Goal: Task Accomplishment & Management: Use online tool/utility

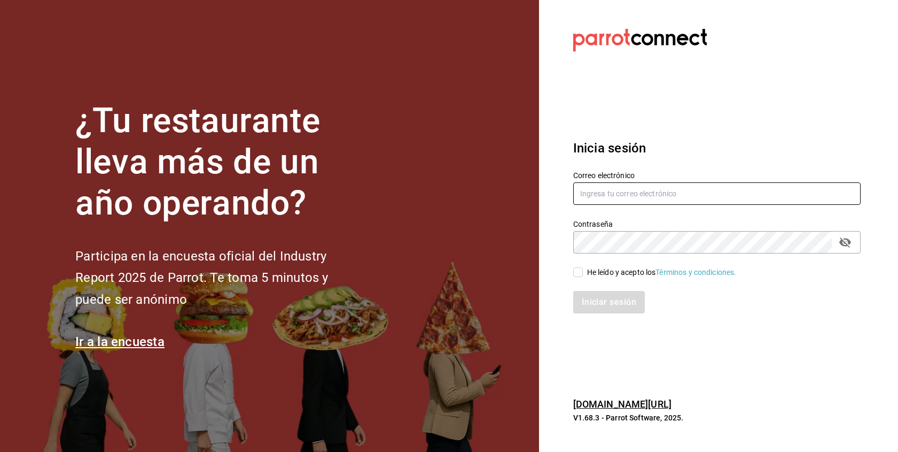
type input "[EMAIL_ADDRESS][DOMAIN_NAME]"
click at [578, 270] on input "He leído y acepto los Términos y condiciones." at bounding box center [578, 272] width 10 height 10
checkbox input "true"
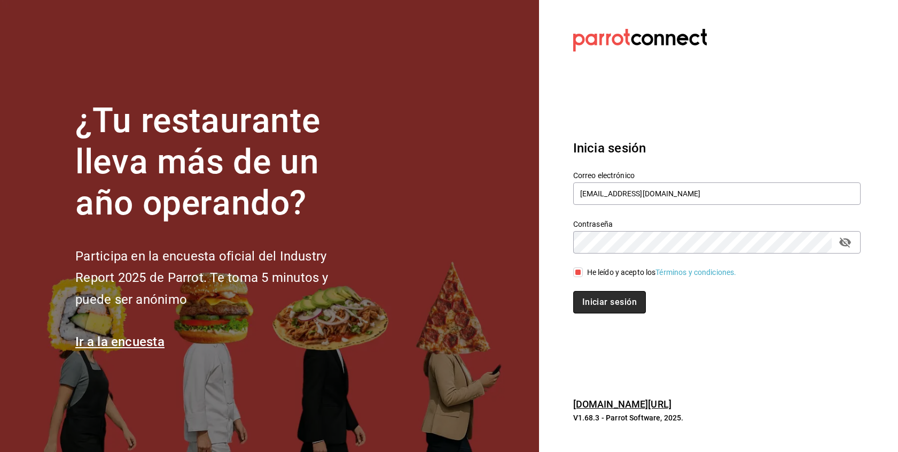
click at [590, 302] on button "Iniciar sesión" at bounding box center [609, 302] width 73 height 22
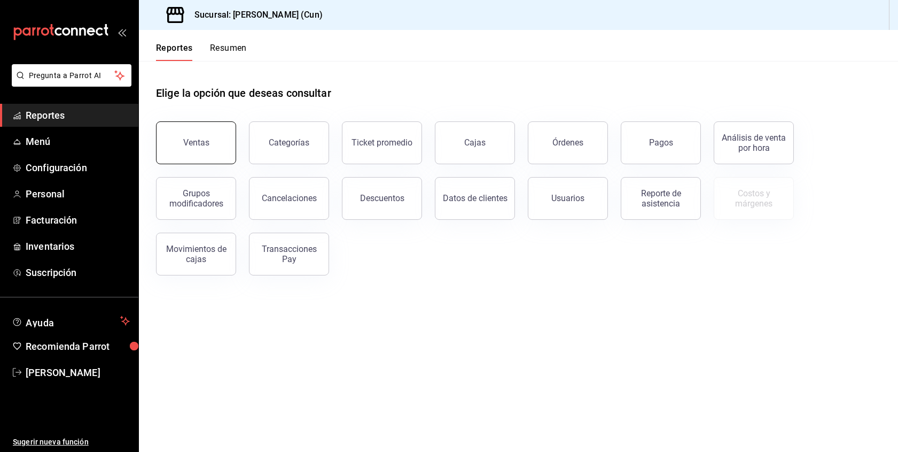
click at [216, 152] on button "Ventas" at bounding box center [196, 142] width 80 height 43
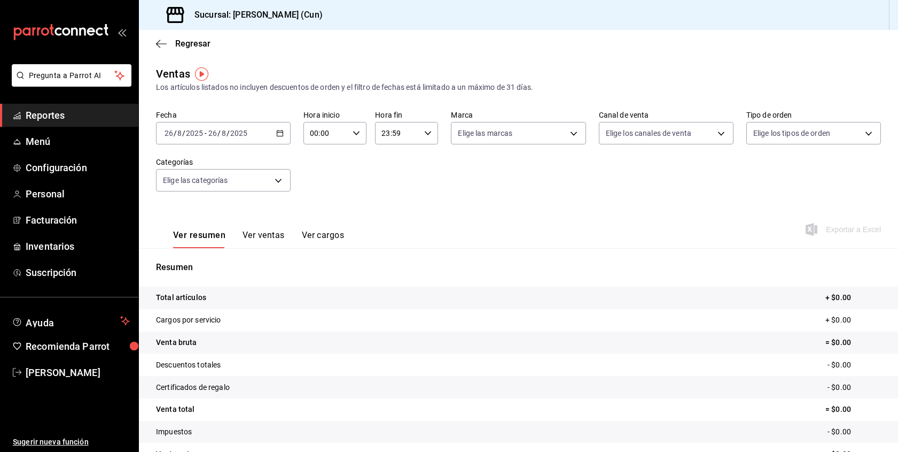
click at [76, 118] on span "Reportes" at bounding box center [78, 115] width 104 height 14
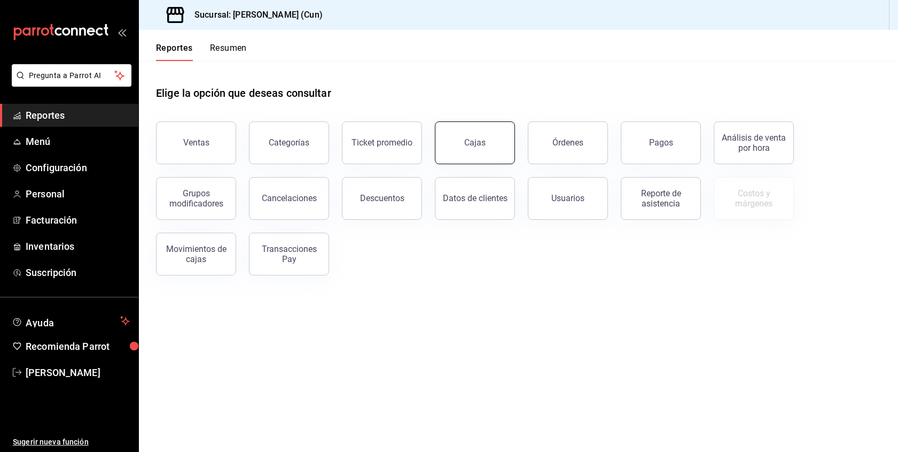
click at [442, 130] on button "Cajas" at bounding box center [475, 142] width 80 height 43
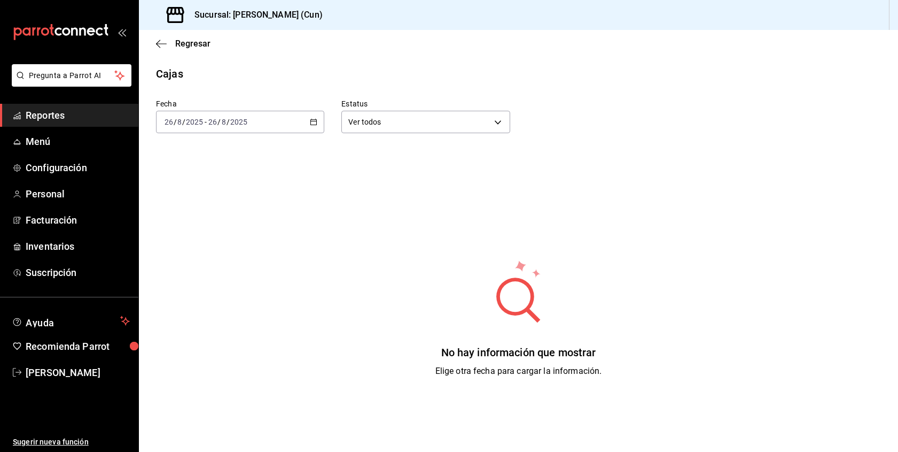
click at [316, 118] on div "2025-08-26 26 / 8 / 2025 - 2025-08-26 26 / 8 / 2025" at bounding box center [240, 122] width 168 height 22
click at [235, 267] on li "Rango de fechas" at bounding box center [207, 274] width 100 height 24
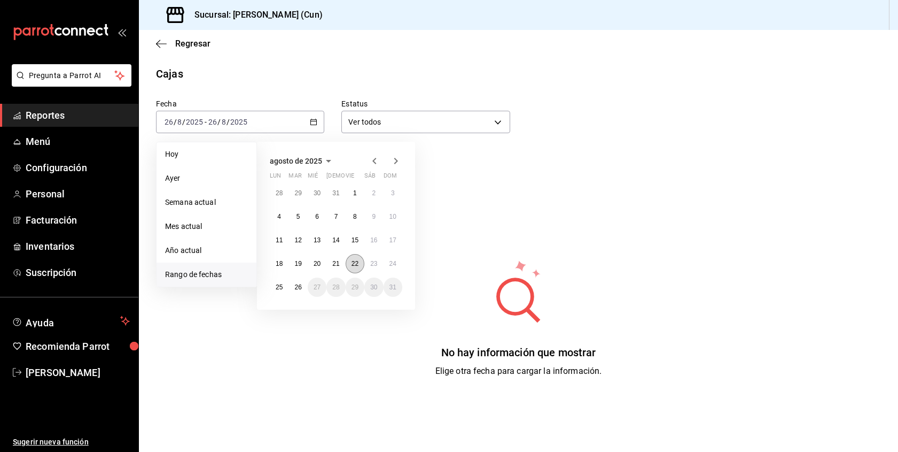
click at [357, 265] on abbr "22" at bounding box center [355, 263] width 7 height 7
click at [397, 267] on button "24" at bounding box center [393, 263] width 19 height 19
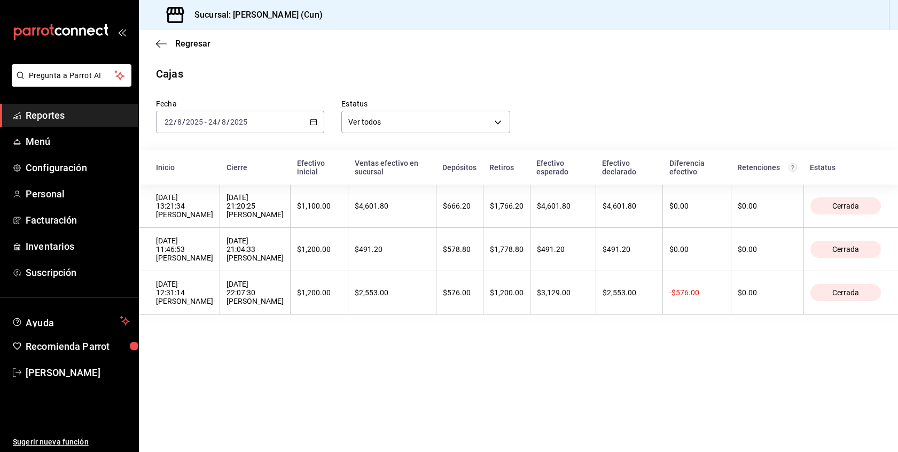
click at [71, 111] on span "Reportes" at bounding box center [78, 115] width 104 height 14
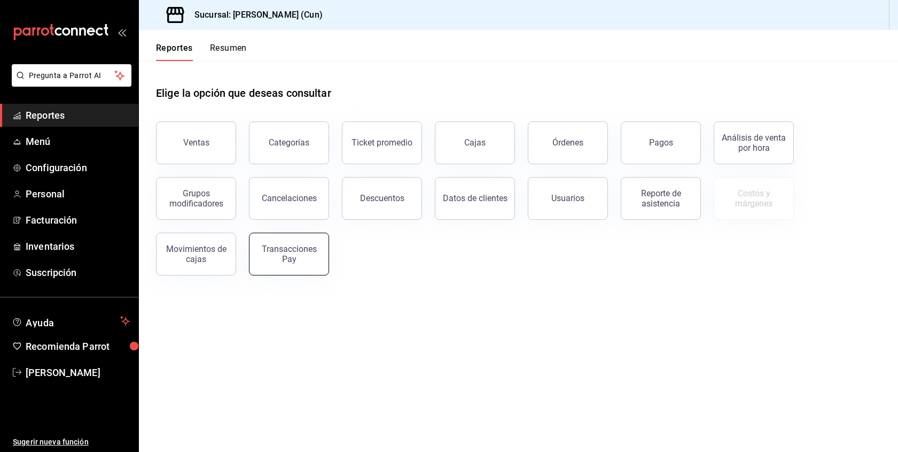
click at [314, 262] on div "Transacciones Pay" at bounding box center [289, 254] width 66 height 20
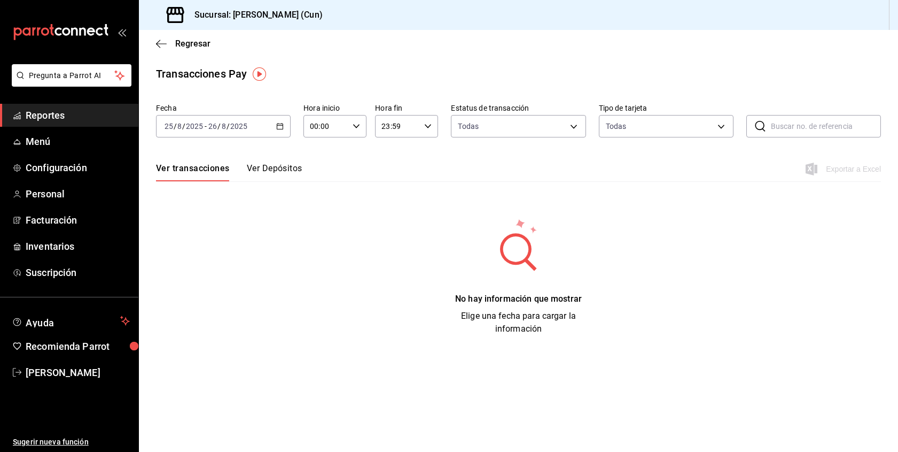
click at [283, 130] on div "2025-08-25 25 / 8 / 2025 - 2025-08-26 26 / 8 / 2025" at bounding box center [223, 126] width 135 height 22
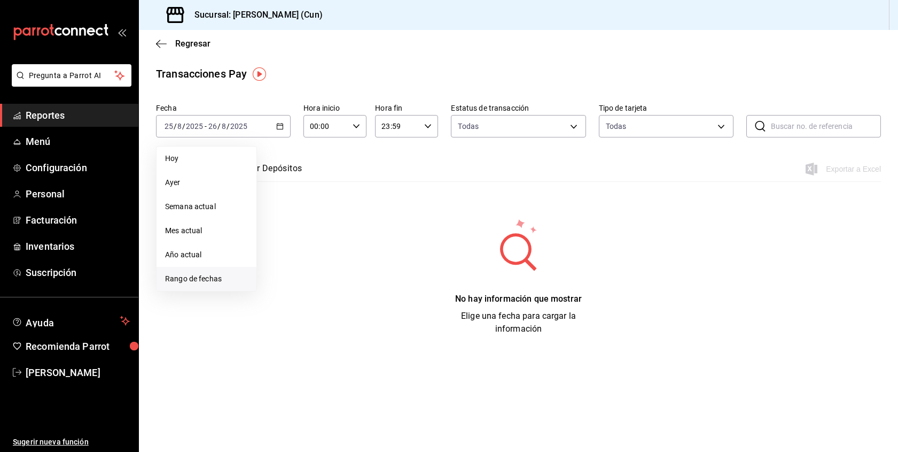
click at [220, 283] on span "Rango de fechas" at bounding box center [206, 278] width 83 height 11
click at [358, 270] on abbr "22" at bounding box center [355, 267] width 7 height 7
click at [397, 270] on abbr "24" at bounding box center [393, 267] width 7 height 7
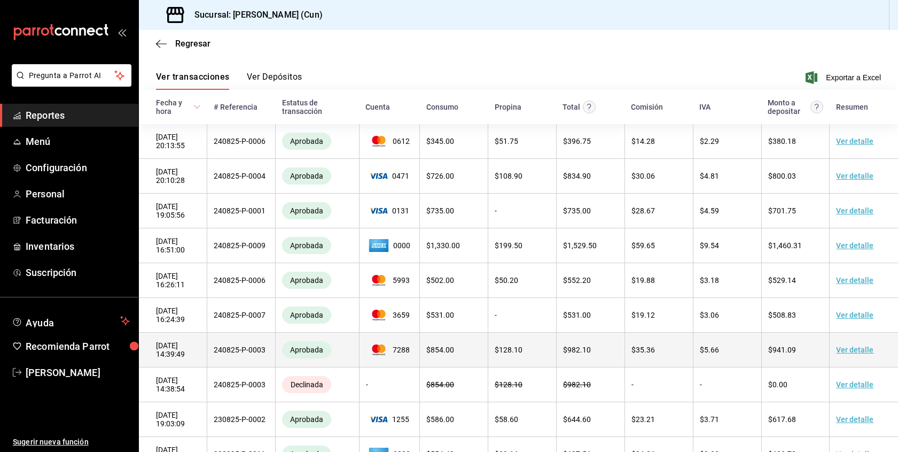
scroll to position [87, 0]
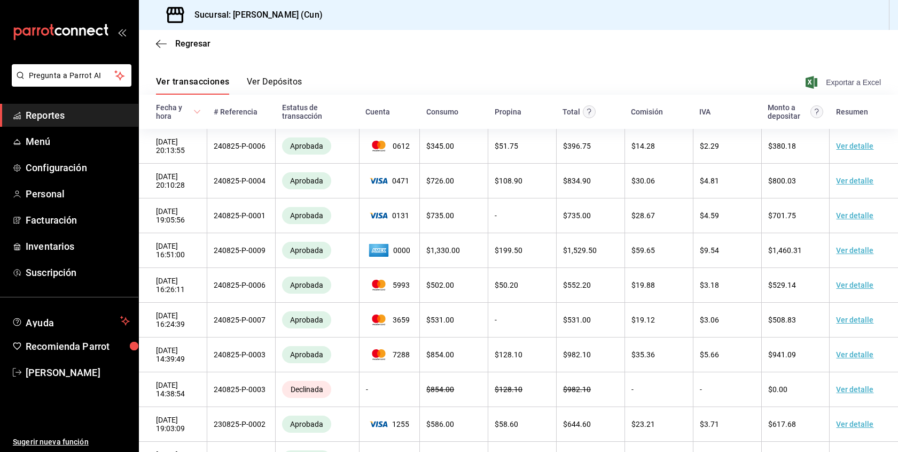
click at [845, 80] on span "Exportar a Excel" at bounding box center [844, 82] width 73 height 13
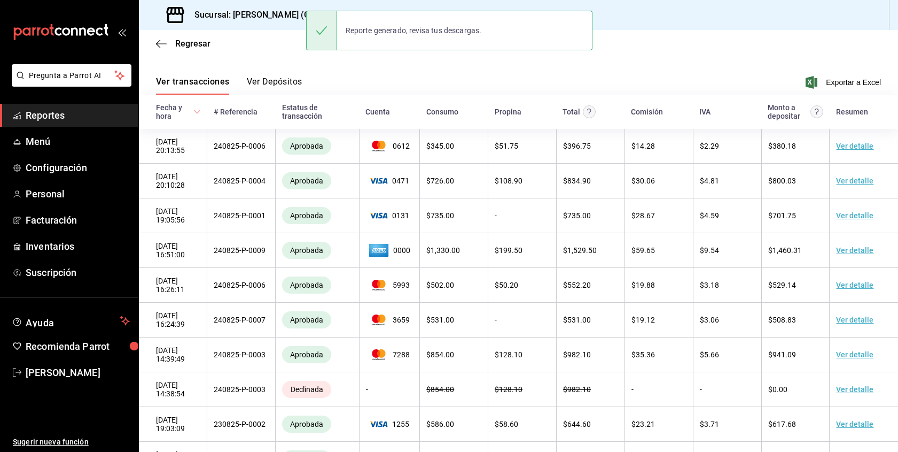
click at [481, 70] on div "Ver transacciones Ver Depósitos Exportar a Excel" at bounding box center [518, 79] width 725 height 31
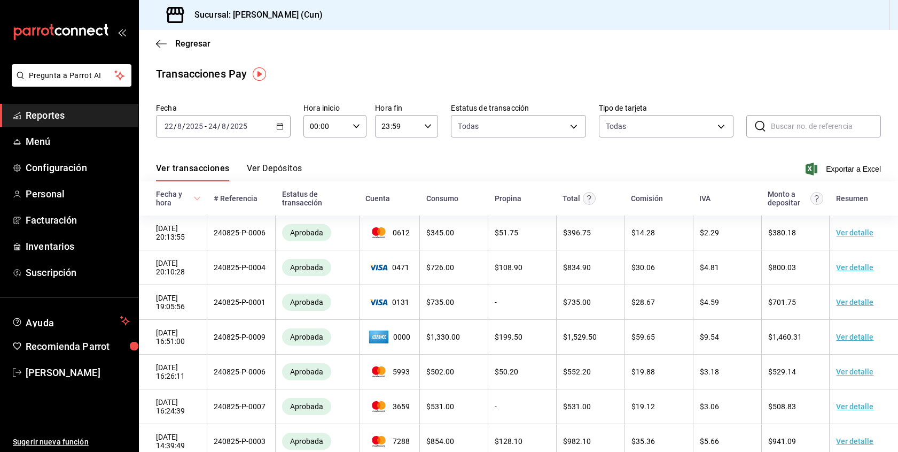
scroll to position [0, 0]
click at [280, 129] on \(Stroke\) "button" at bounding box center [280, 126] width 6 height 6
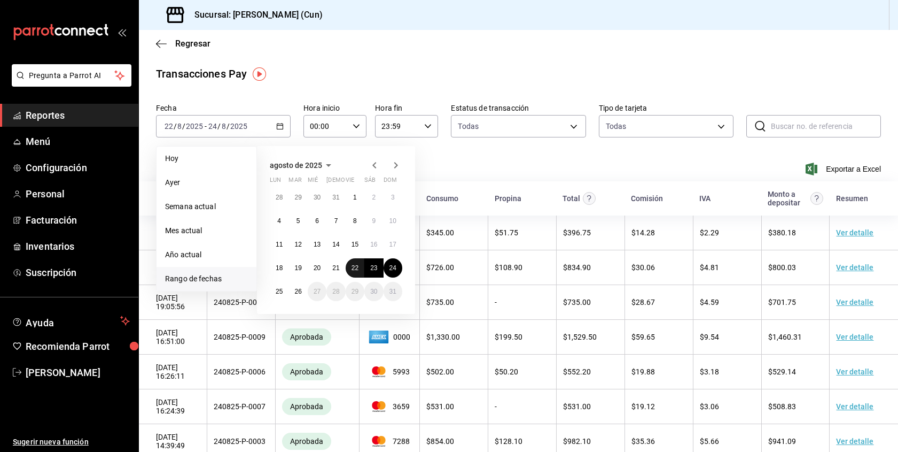
click at [355, 269] on abbr "22" at bounding box center [355, 267] width 7 height 7
click at [393, 268] on abbr "24" at bounding box center [393, 267] width 7 height 7
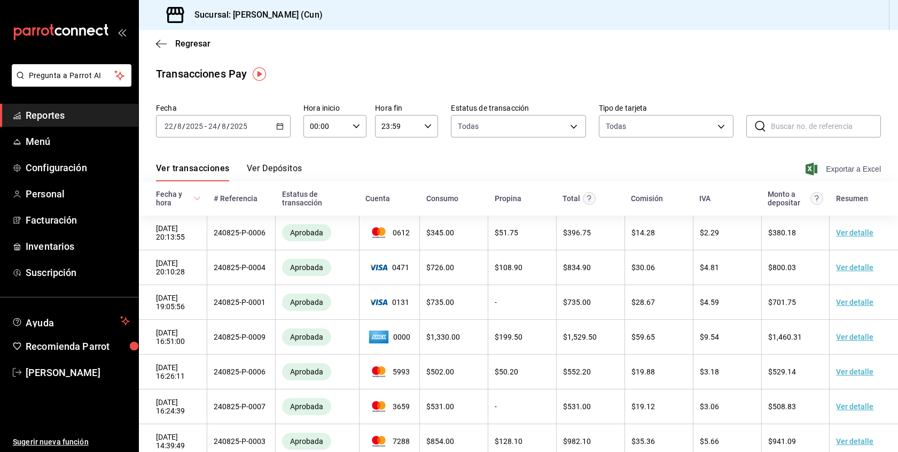
click at [837, 164] on span "Exportar a Excel" at bounding box center [844, 168] width 73 height 13
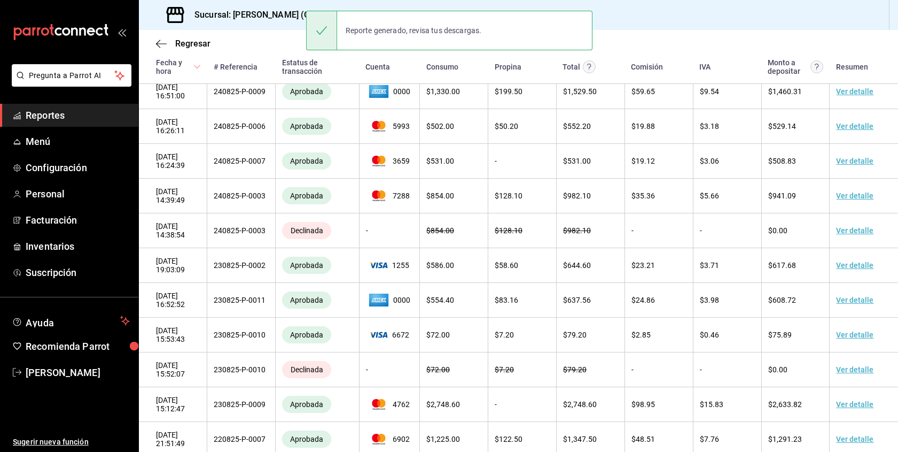
scroll to position [397, 0]
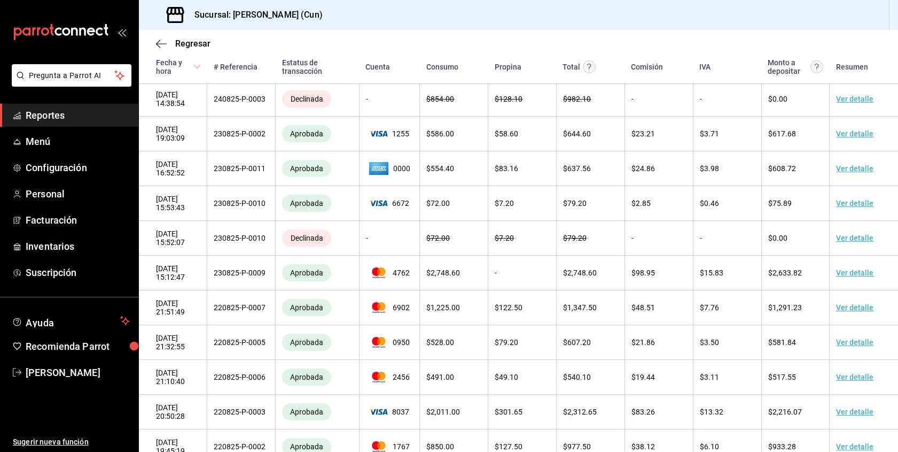
click at [549, 33] on div "Regresar" at bounding box center [518, 43] width 759 height 27
